Goal: Browse casually

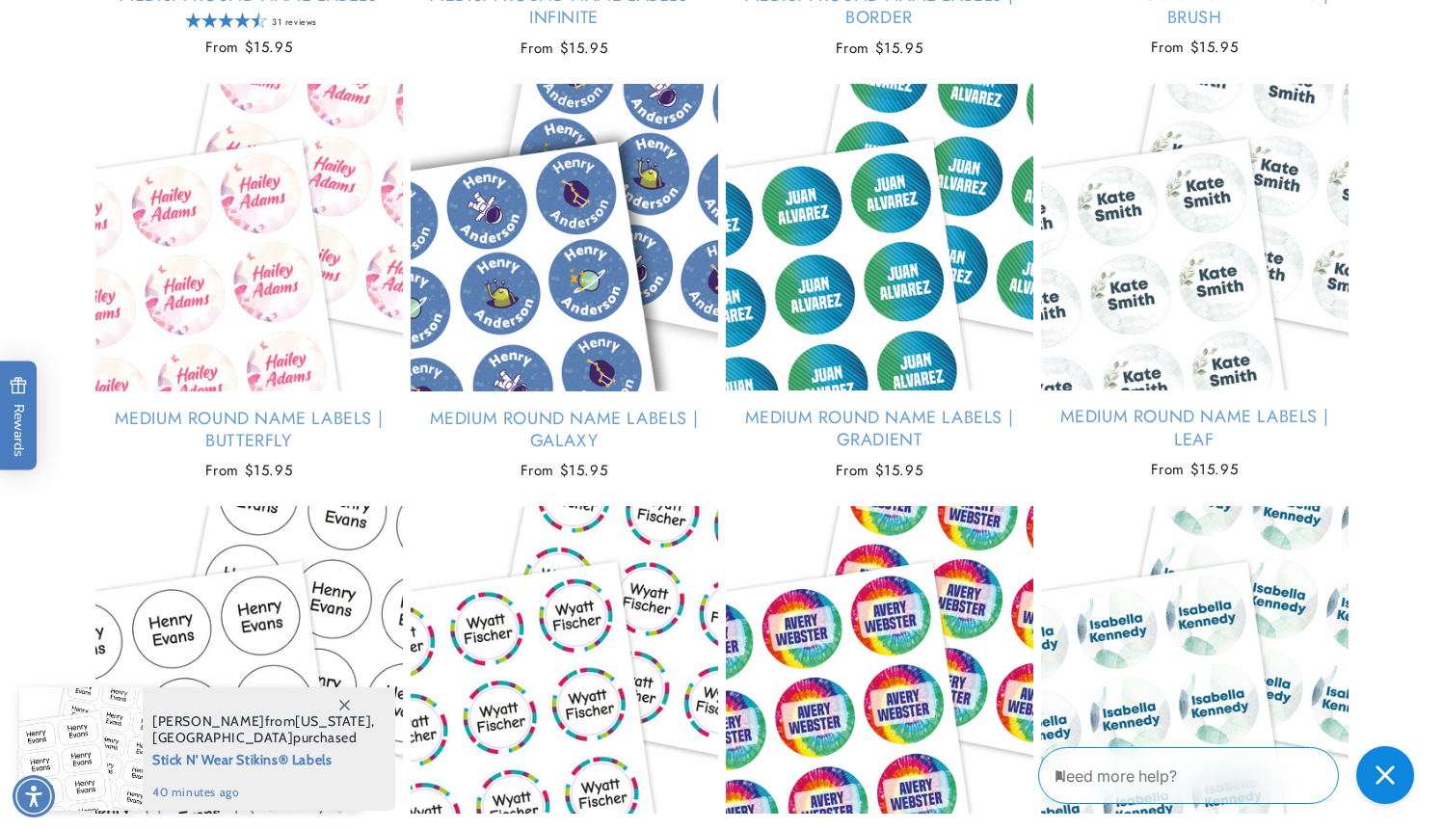
scroll to position [4268, 0]
